Goal: Navigation & Orientation: Go to known website

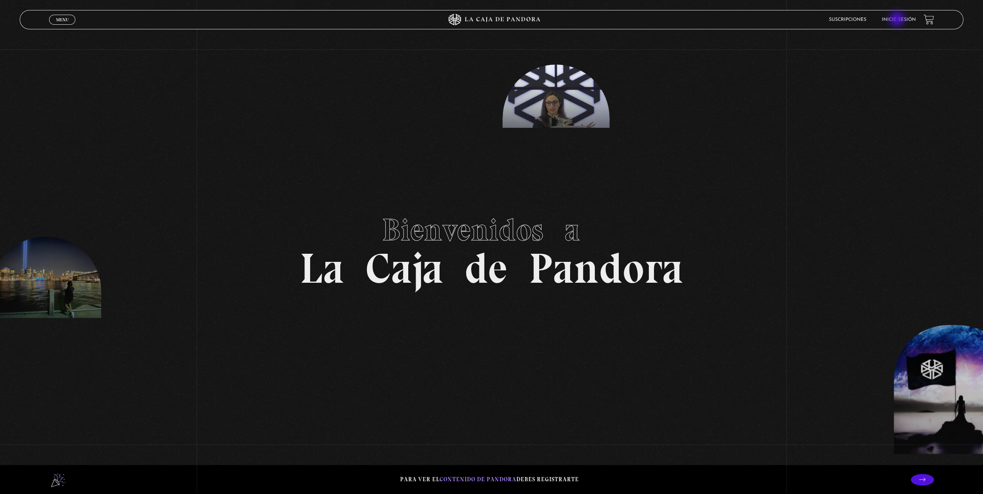
click at [897, 20] on link "Inicie sesión" at bounding box center [898, 19] width 34 height 5
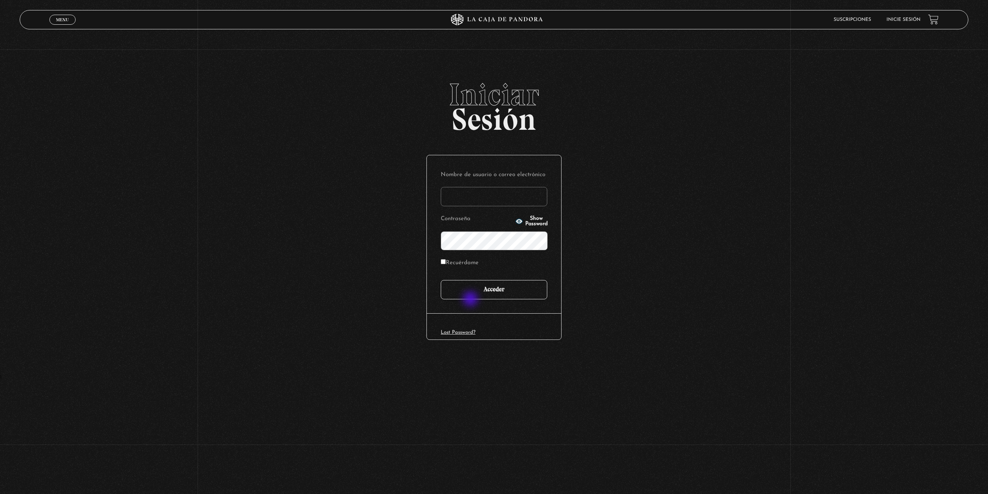
type input "jzeledonmasis@gmail.com"
click at [471, 296] on input "Acceder" at bounding box center [494, 289] width 107 height 19
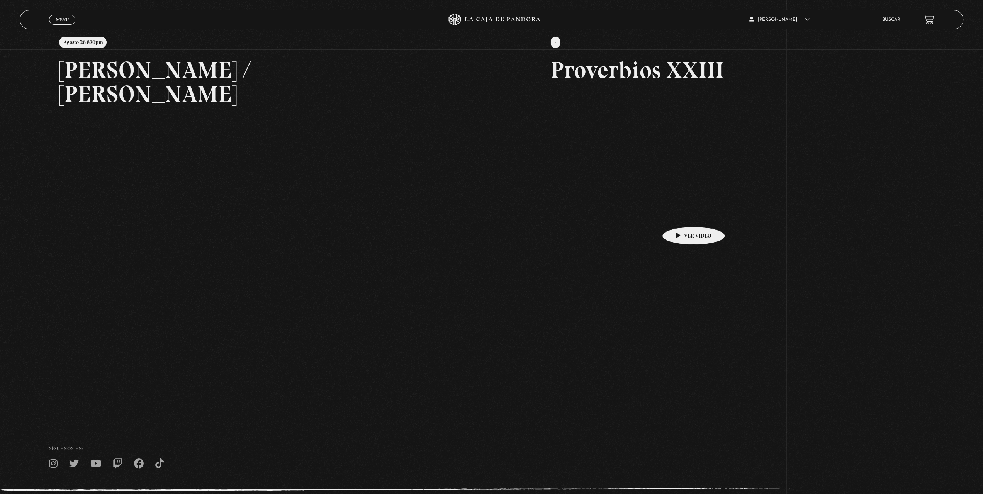
scroll to position [154, 0]
